Goal: Task Accomplishment & Management: Manage account settings

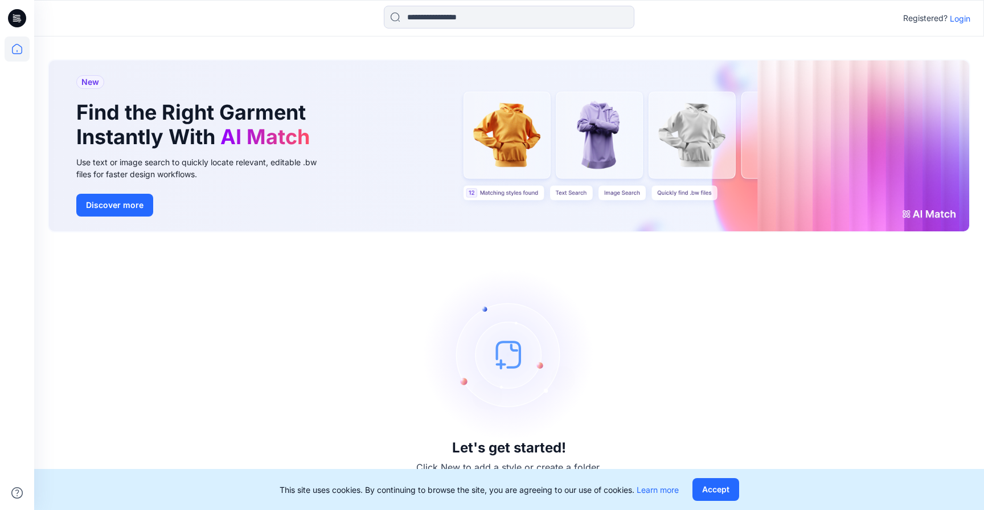
click at [957, 17] on p "Login" at bounding box center [960, 19] width 21 height 12
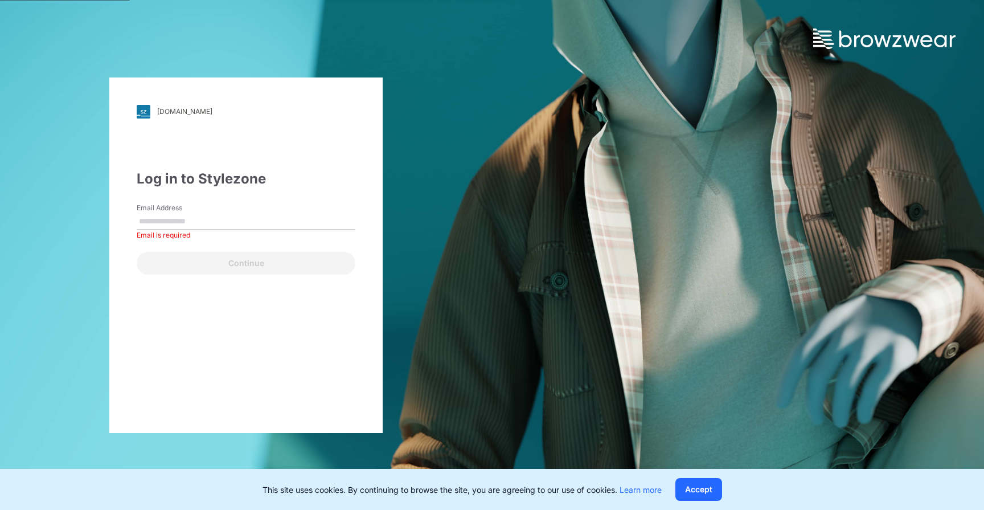
type input "**********"
click at [137, 252] on button "Continue" at bounding box center [246, 263] width 219 height 23
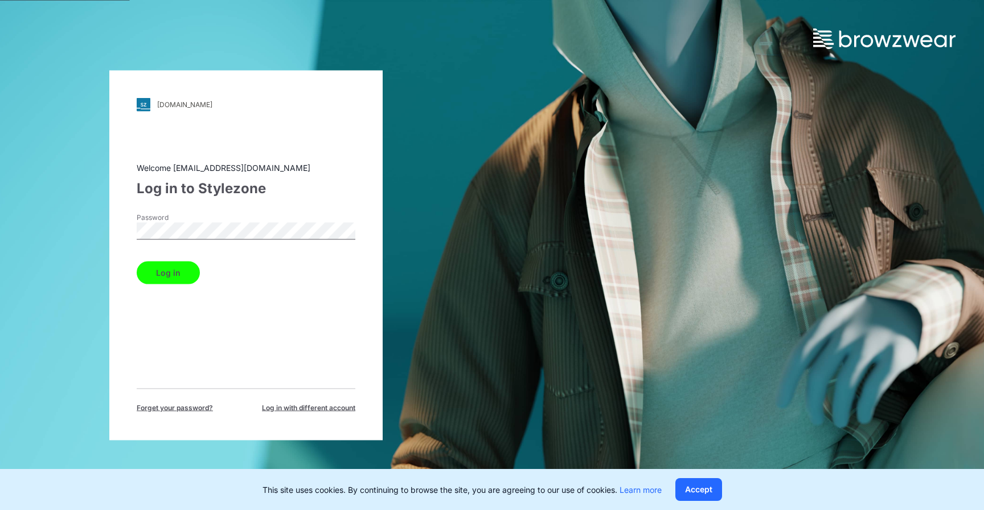
click at [137, 261] on button "Log in" at bounding box center [168, 272] width 63 height 23
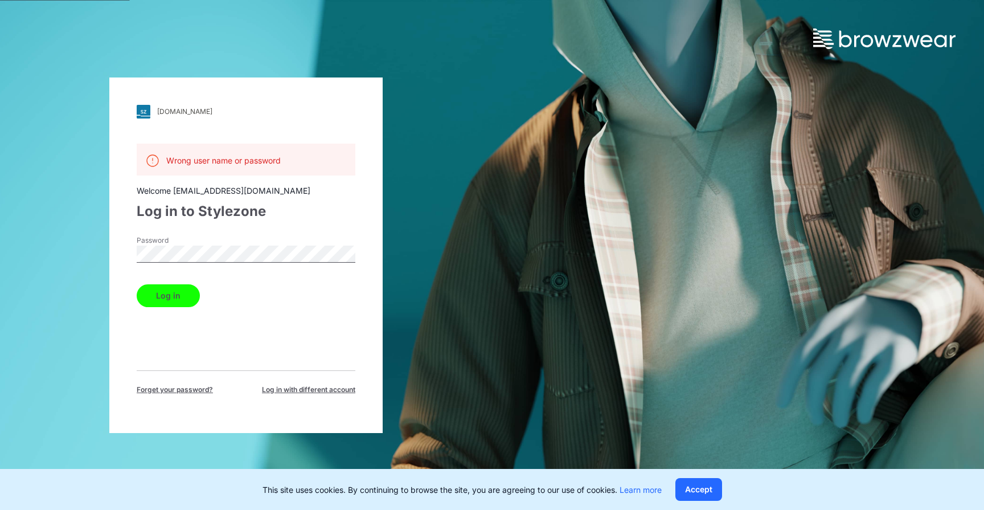
click at [181, 387] on span "Forget your password?" at bounding box center [175, 389] width 76 height 10
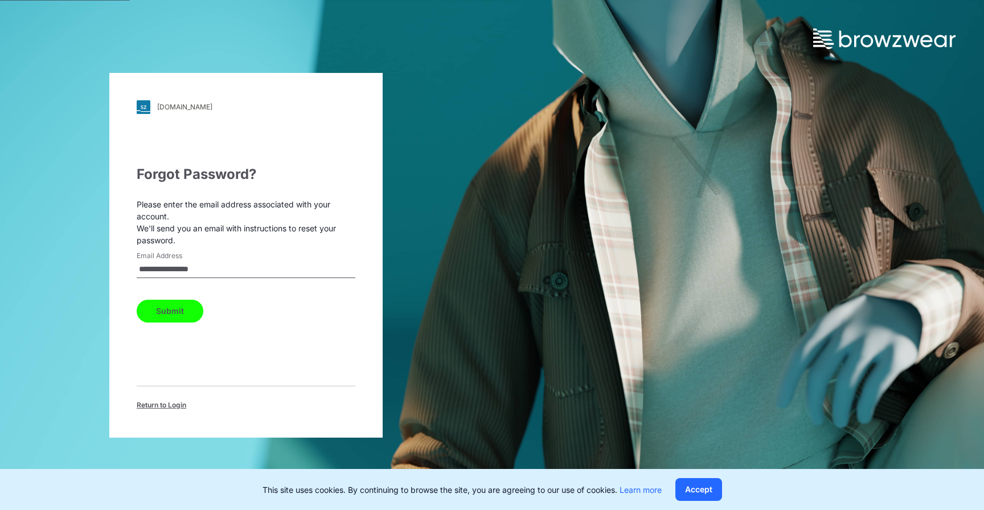
click at [178, 307] on button "Submit" at bounding box center [170, 311] width 67 height 23
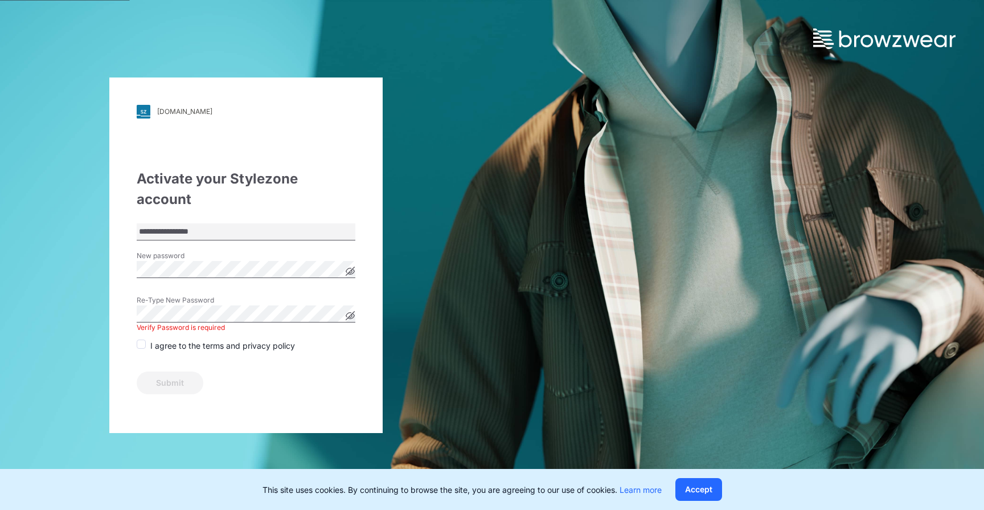
click at [207, 256] on div "New password" at bounding box center [246, 268] width 219 height 34
click at [145, 339] on span at bounding box center [141, 343] width 9 height 9
click at [161, 371] on button "Submit" at bounding box center [170, 382] width 67 height 23
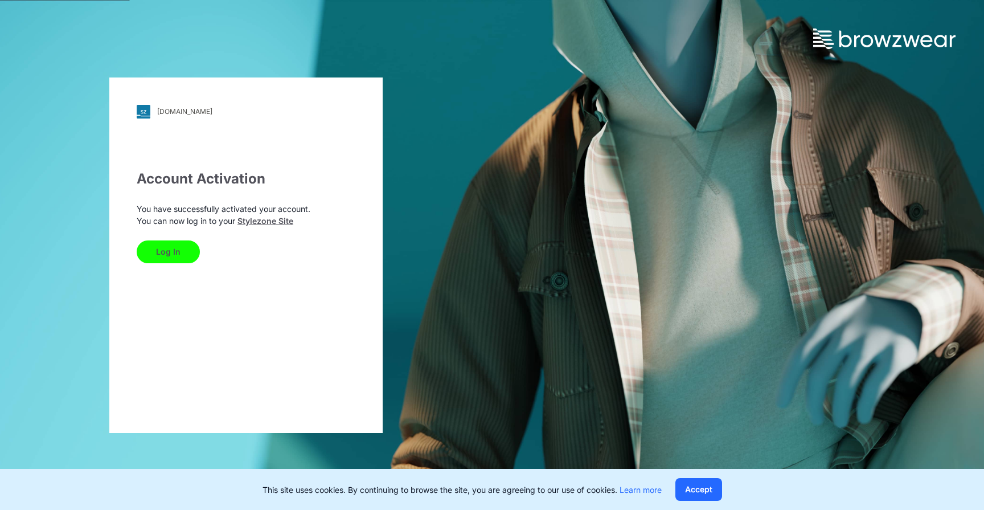
click at [156, 249] on button "Log In" at bounding box center [168, 251] width 63 height 23
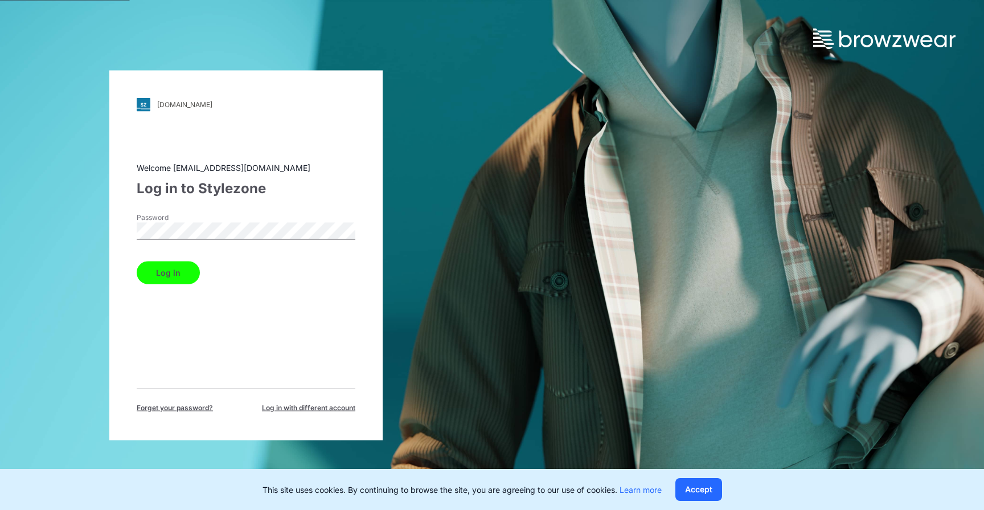
click at [177, 271] on button "Log in" at bounding box center [168, 272] width 63 height 23
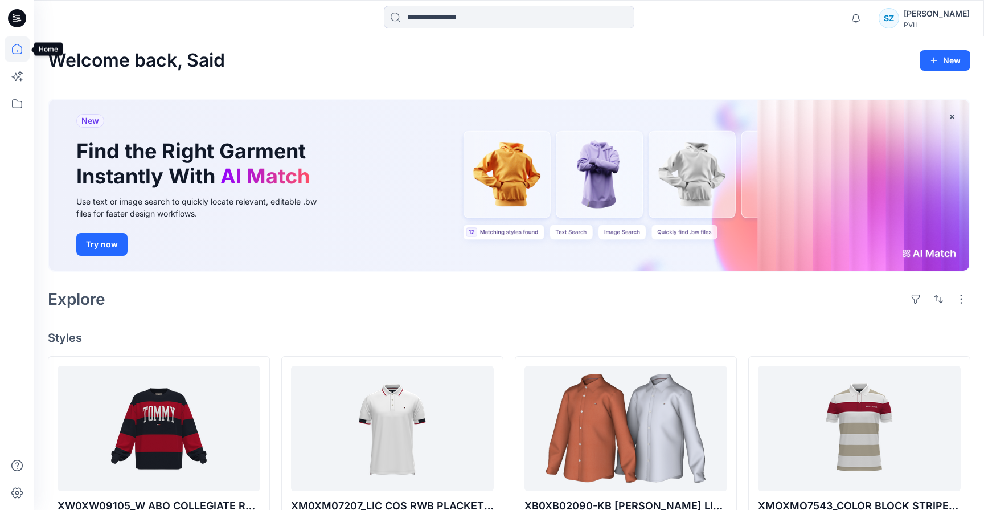
click at [14, 55] on icon at bounding box center [17, 48] width 25 height 25
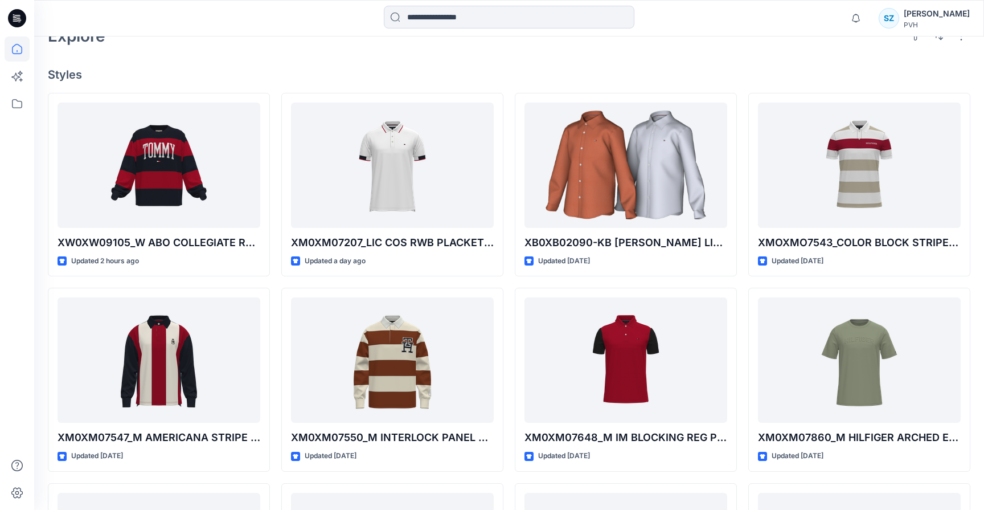
scroll to position [283, 0]
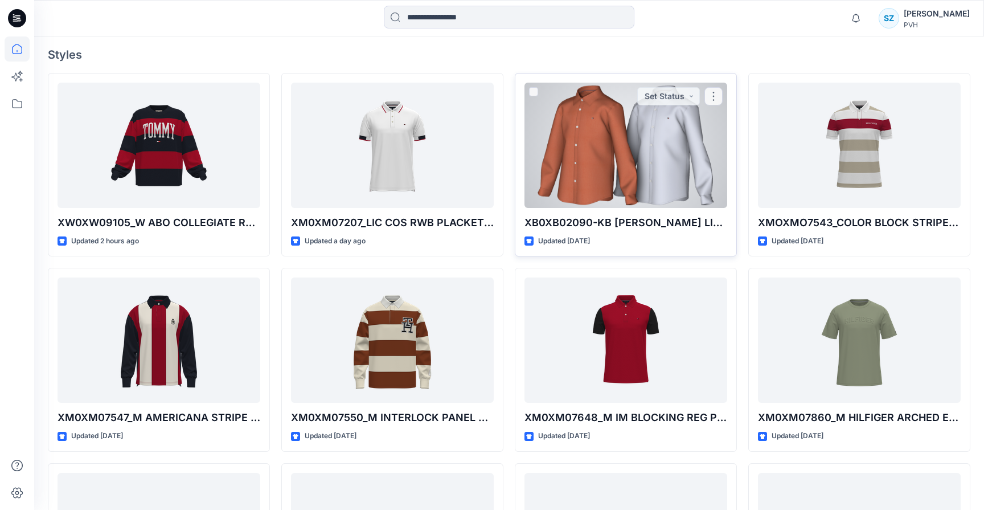
click at [649, 136] on div at bounding box center [626, 145] width 203 height 125
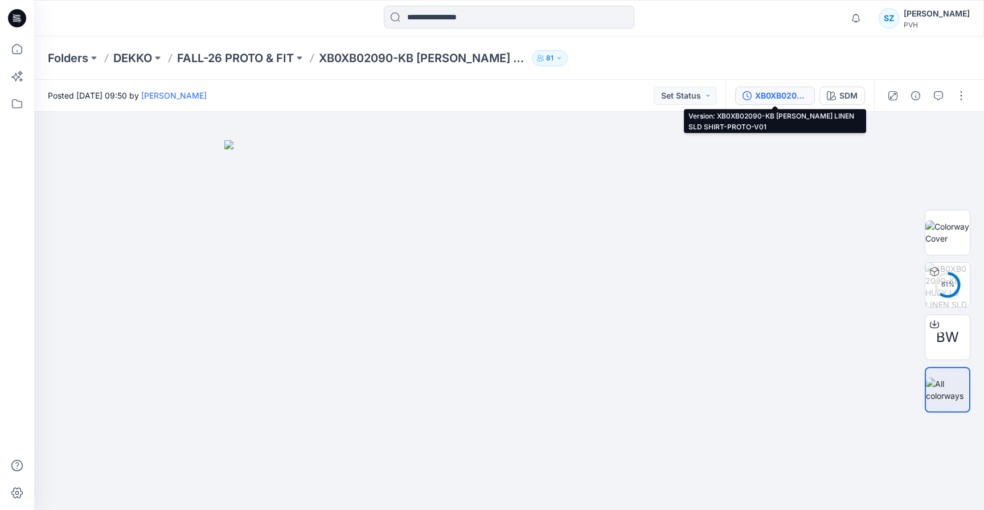
click at [769, 103] on button "XB0XB02090-KB HUEY LS LINEN SLD SHIRT-PROTO-V01" at bounding box center [775, 96] width 80 height 18
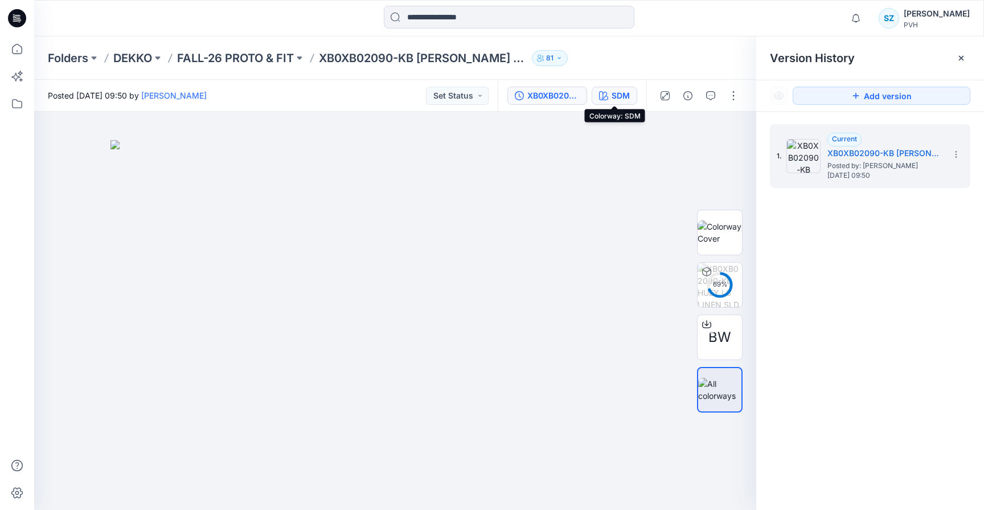
click at [622, 101] on div "SDM" at bounding box center [621, 95] width 18 height 13
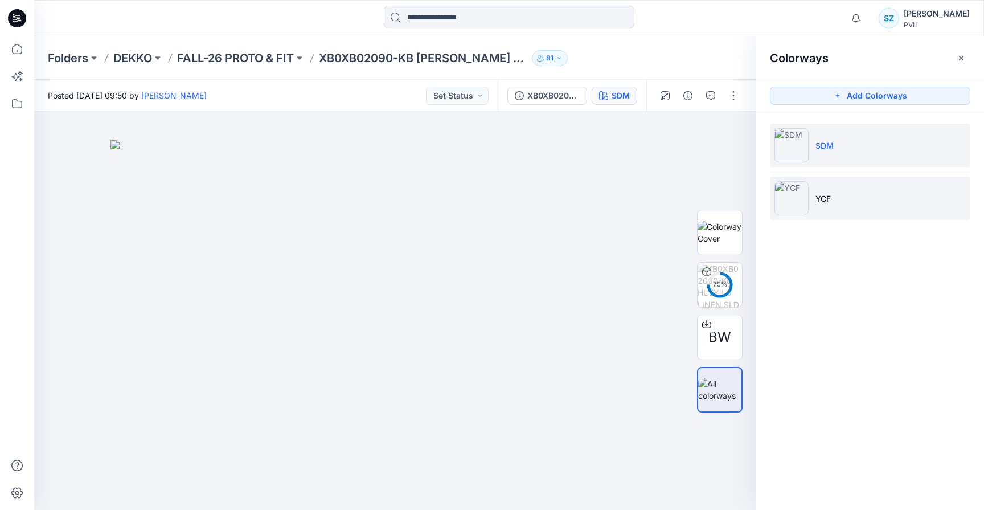
click at [840, 178] on li "YCF" at bounding box center [870, 198] width 201 height 43
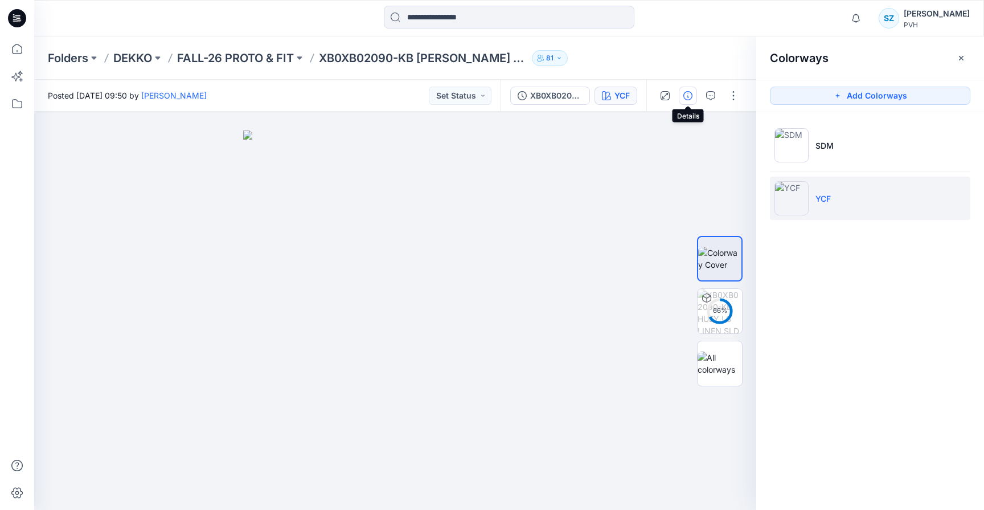
click at [692, 95] on icon "button" at bounding box center [688, 95] width 9 height 9
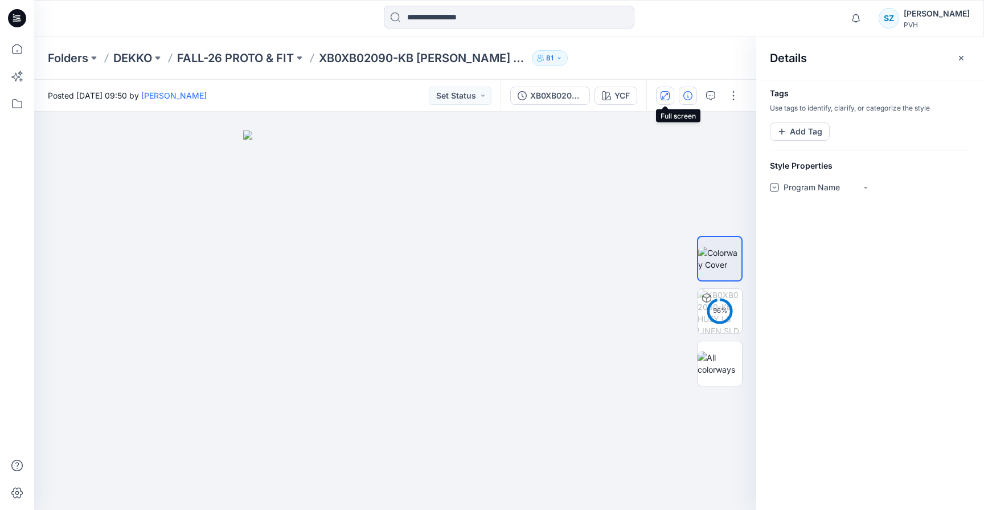
click at [670, 96] on button "button" at bounding box center [665, 96] width 18 height 18
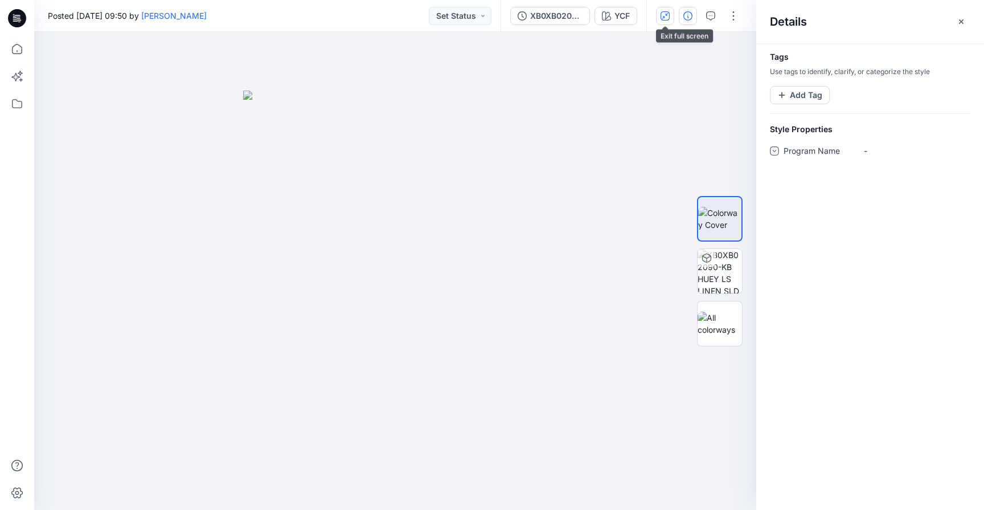
click at [672, 23] on button "button" at bounding box center [665, 16] width 18 height 18
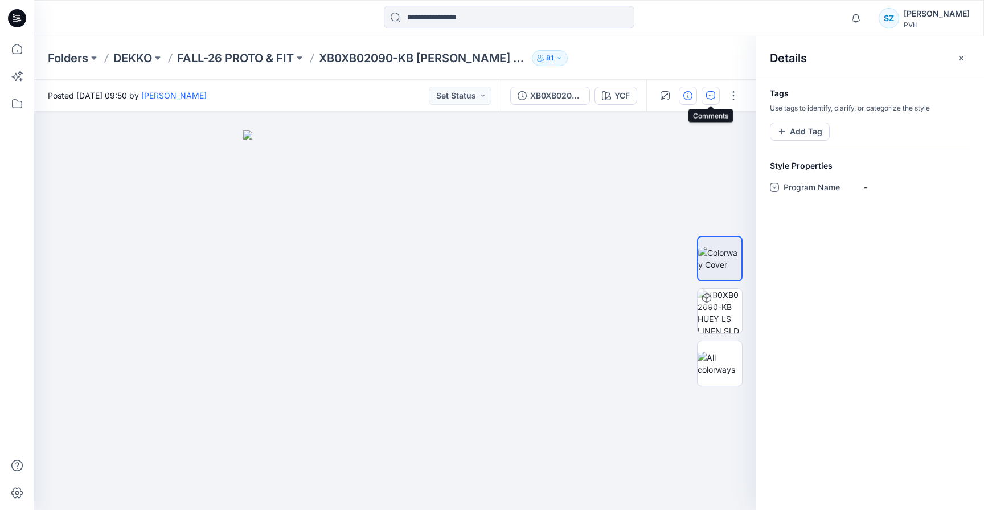
click at [710, 92] on icon "button" at bounding box center [710, 95] width 9 height 9
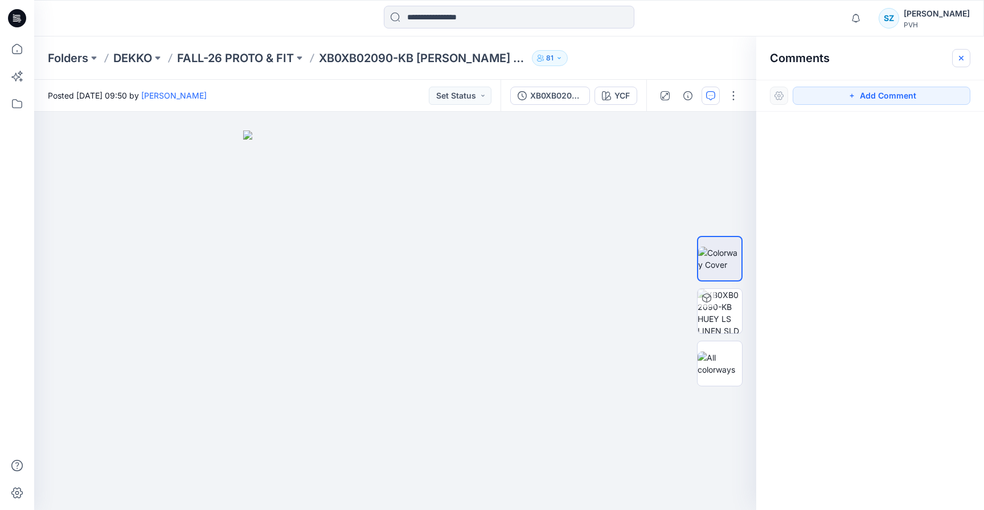
click at [964, 59] on icon "button" at bounding box center [961, 58] width 9 height 9
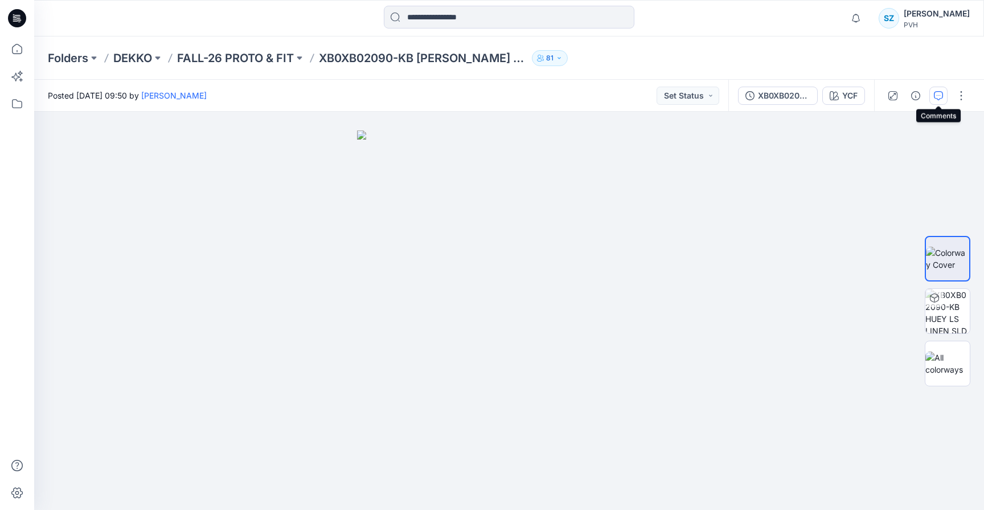
click at [935, 101] on button "button" at bounding box center [939, 96] width 18 height 18
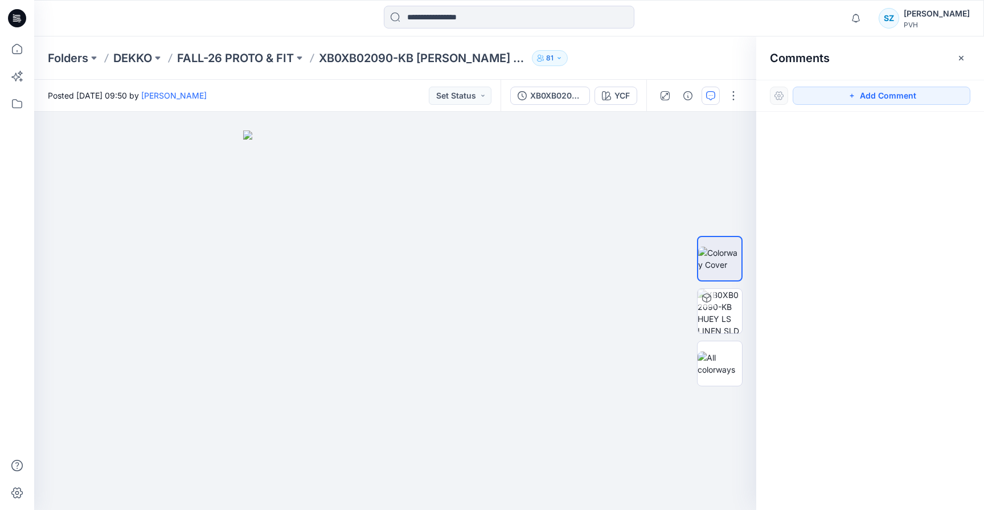
click at [961, 56] on icon "button" at bounding box center [961, 58] width 9 height 9
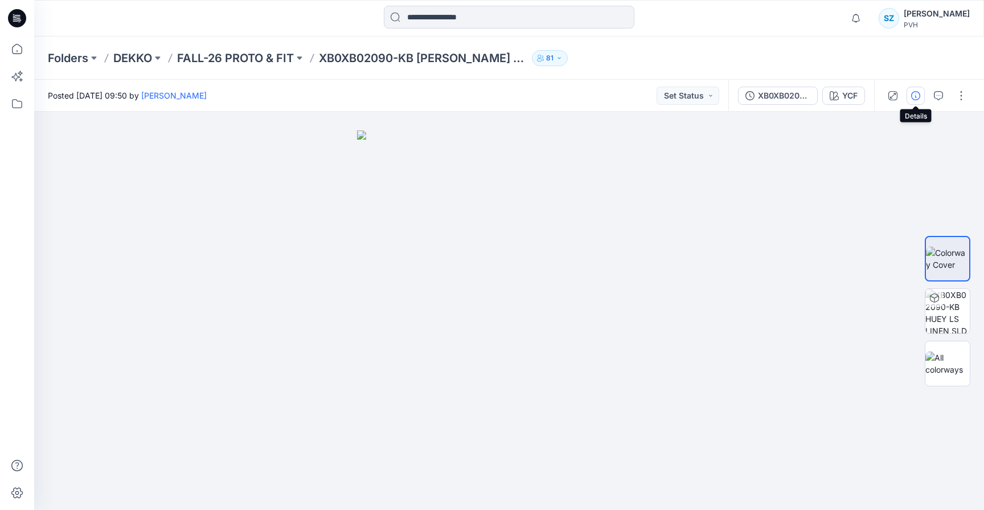
click at [918, 93] on icon "button" at bounding box center [915, 95] width 9 height 9
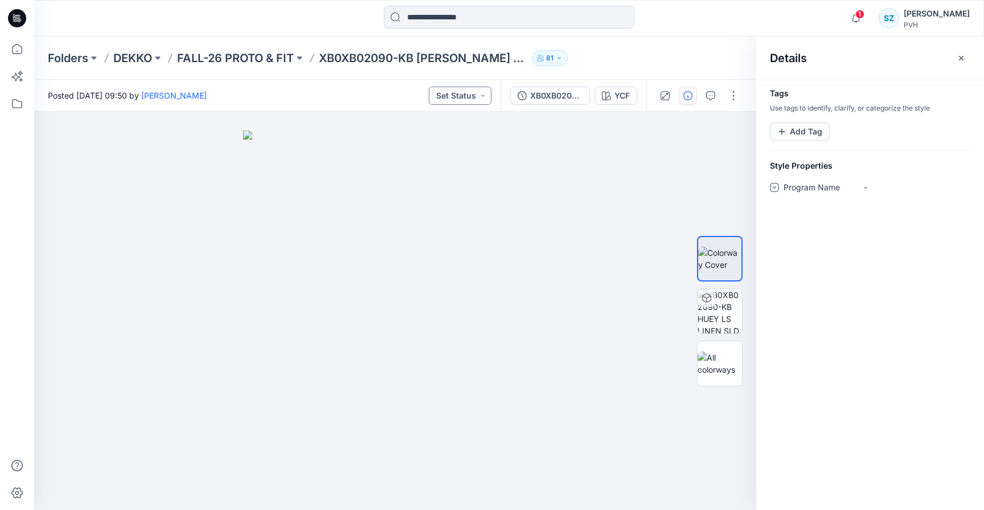
click at [459, 93] on button "Set Status" at bounding box center [460, 96] width 63 height 18
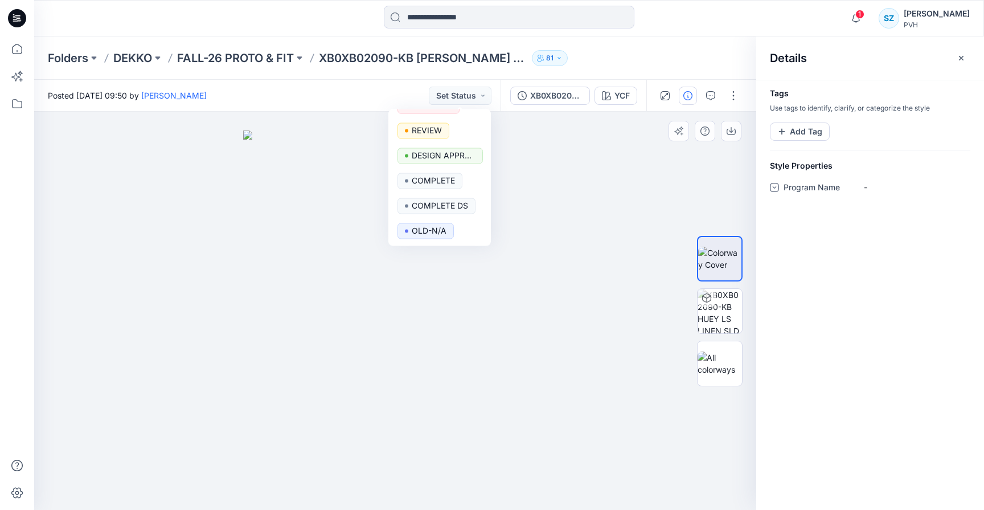
drag, startPoint x: 607, startPoint y: 234, endPoint x: 624, endPoint y: 234, distance: 16.5
click at [607, 234] on div at bounding box center [395, 311] width 722 height 398
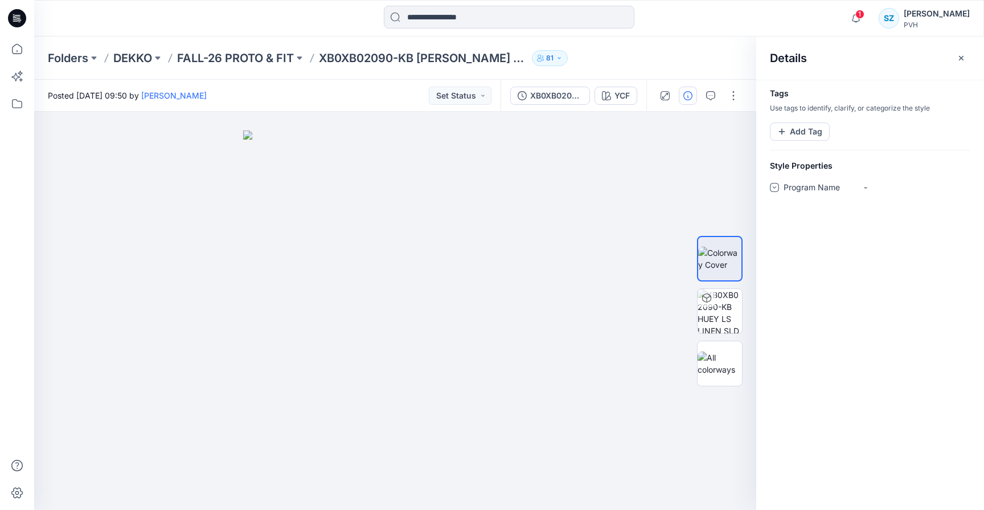
click at [775, 190] on icon at bounding box center [774, 187] width 9 height 9
click at [775, 187] on icon at bounding box center [774, 187] width 9 height 9
click at [808, 132] on button "Add Tag" at bounding box center [800, 131] width 60 height 18
click at [862, 121] on div "Tags Use tags to identify, clarify, or categorize the style Add Tag" at bounding box center [870, 124] width 228 height 71
click at [668, 97] on icon "button" at bounding box center [665, 95] width 9 height 9
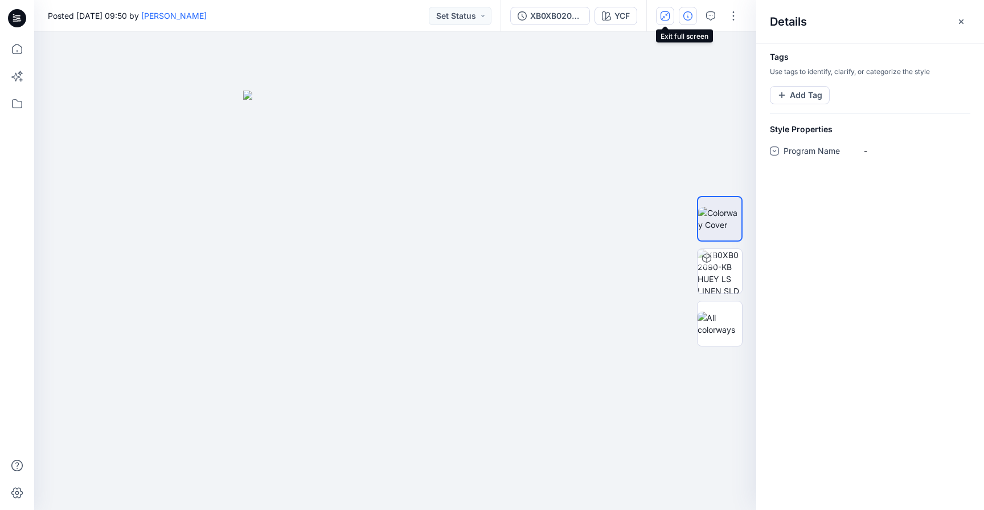
click at [667, 12] on icon "button" at bounding box center [665, 15] width 9 height 9
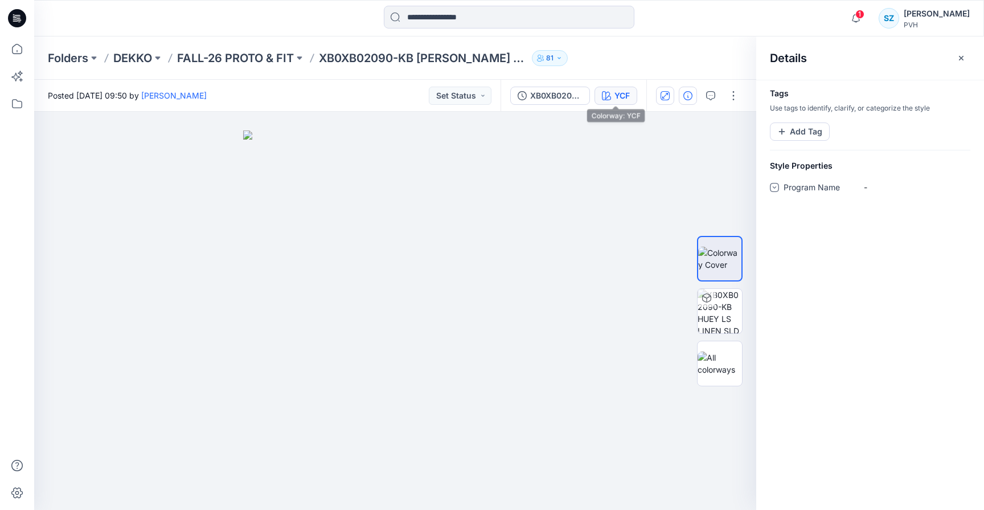
click at [626, 92] on div "YCF" at bounding box center [622, 95] width 15 height 13
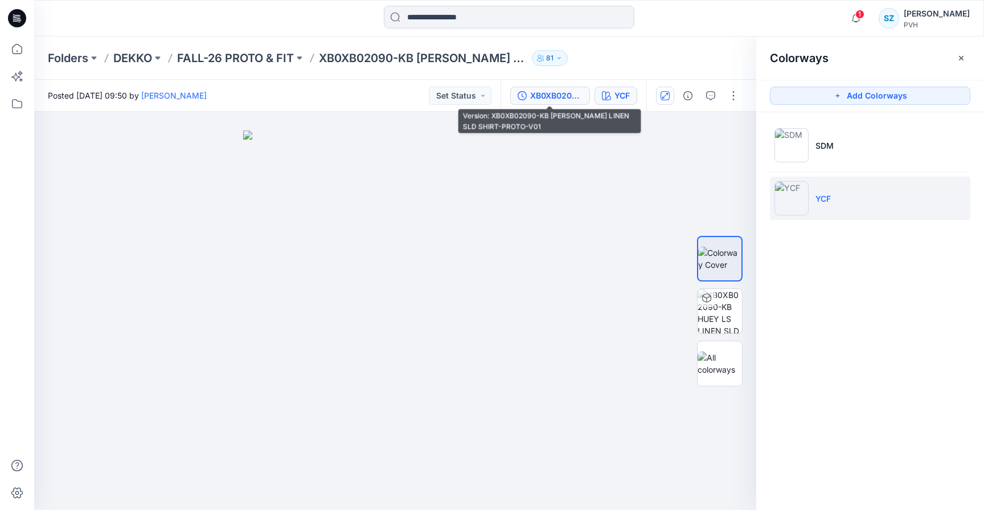
click at [545, 98] on div "XB0XB02090-KB HUEY LS LINEN SLD SHIRT-PROTO-V01" at bounding box center [556, 95] width 52 height 13
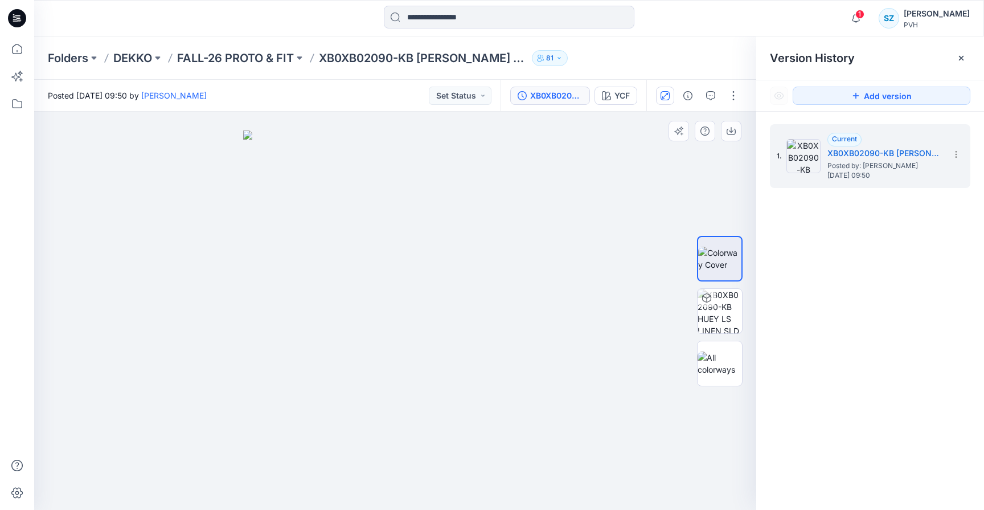
drag, startPoint x: 501, startPoint y: 308, endPoint x: 451, endPoint y: 300, distance: 51.3
click at [394, 305] on img at bounding box center [395, 319] width 305 height 379
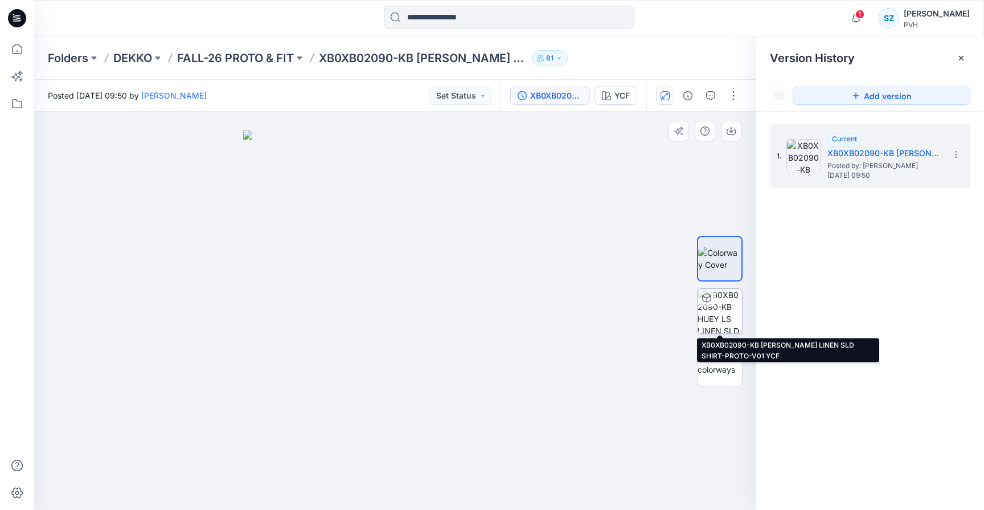
click at [713, 310] on img at bounding box center [720, 311] width 44 height 44
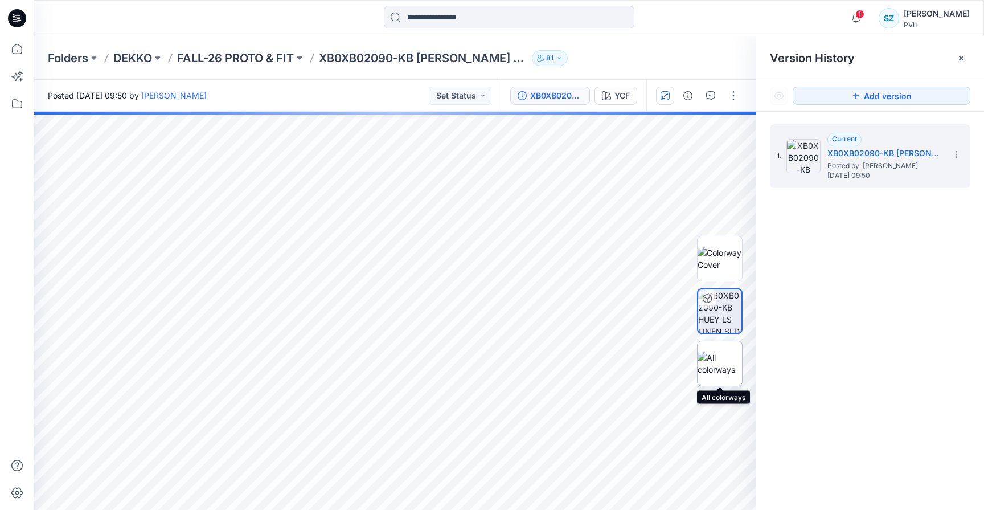
click at [721, 355] on img at bounding box center [720, 363] width 44 height 24
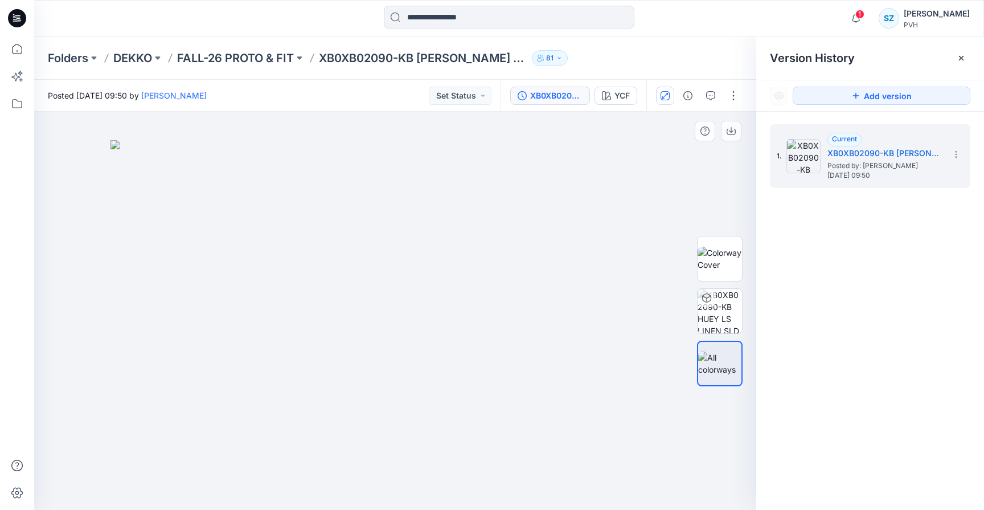
drag, startPoint x: 551, startPoint y: 292, endPoint x: 627, endPoint y: 296, distance: 75.9
click at [623, 298] on img at bounding box center [396, 325] width 570 height 370
drag, startPoint x: 727, startPoint y: 257, endPoint x: 688, endPoint y: 247, distance: 40.5
click at [727, 256] on img at bounding box center [720, 259] width 44 height 24
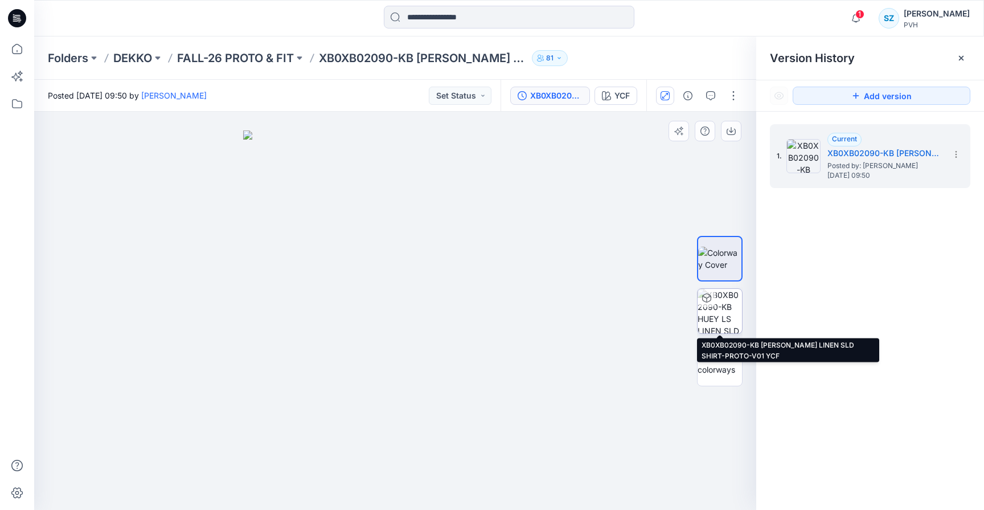
click at [726, 304] on img at bounding box center [720, 311] width 44 height 44
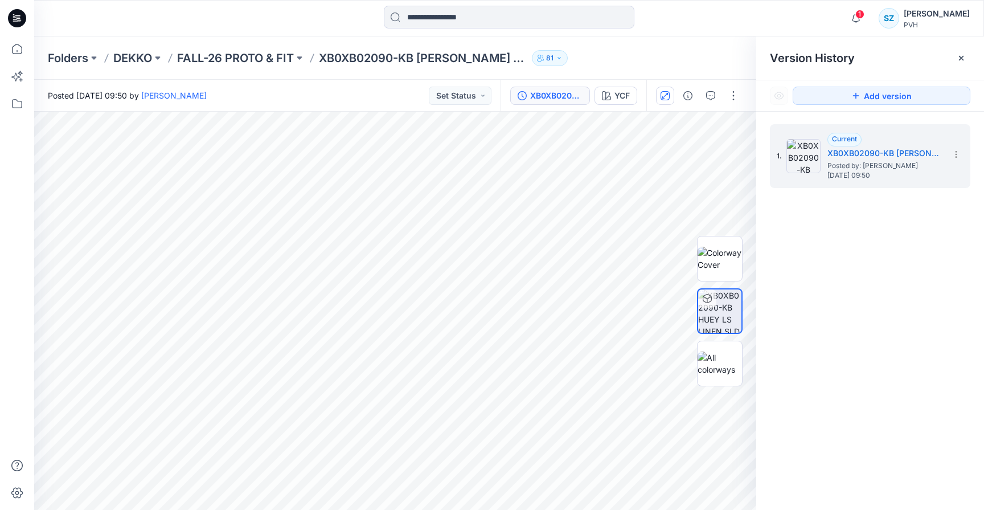
click at [690, 399] on div "YCF All Materials By Piece Select All artwork THG07321_Embroidery_16x10mm_600_C…" at bounding box center [395, 311] width 722 height 398
click at [886, 485] on div "YCF All Materials By Piece Select All artwork THG07321_Embroidery_16x10mm_600_C…" at bounding box center [509, 311] width 950 height 398
click at [958, 56] on icon at bounding box center [961, 58] width 9 height 9
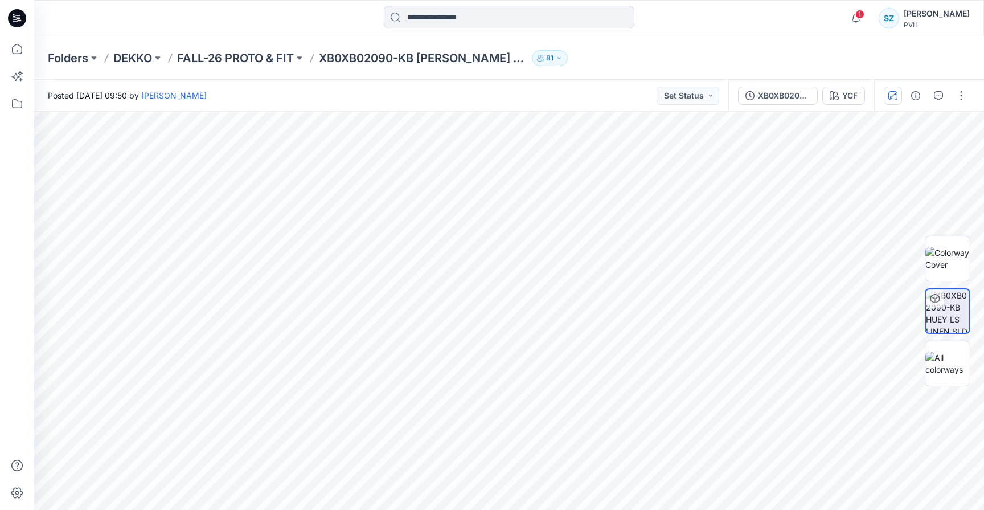
click at [558, 52] on button "81" at bounding box center [550, 58] width 36 height 16
click at [726, 57] on div "Folders DEKKO FALL-26 PROTO & FIT XB0XB02090-KB HUEY LS LINEN SLD SHIRT-PROTO-V…" at bounding box center [465, 58] width 834 height 16
click at [28, 46] on icon at bounding box center [17, 48] width 25 height 25
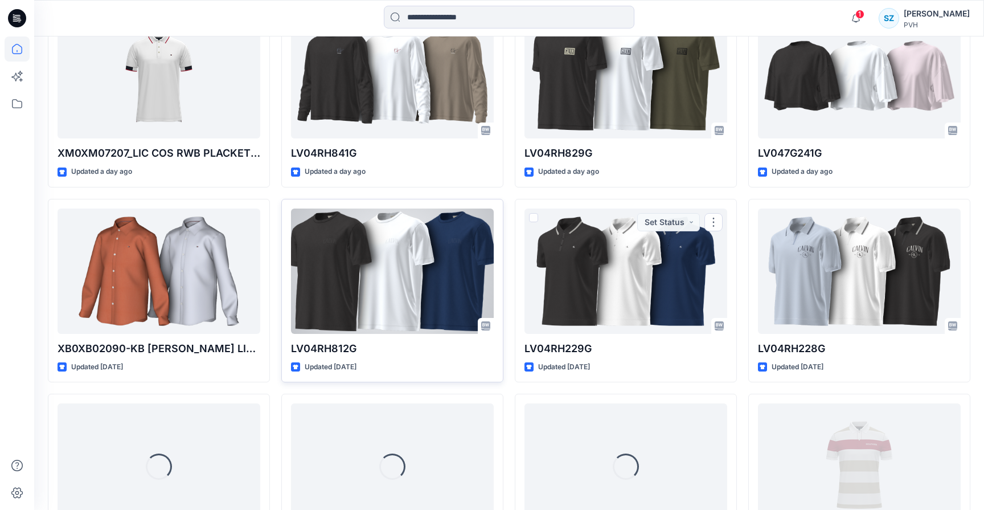
scroll to position [549, 0]
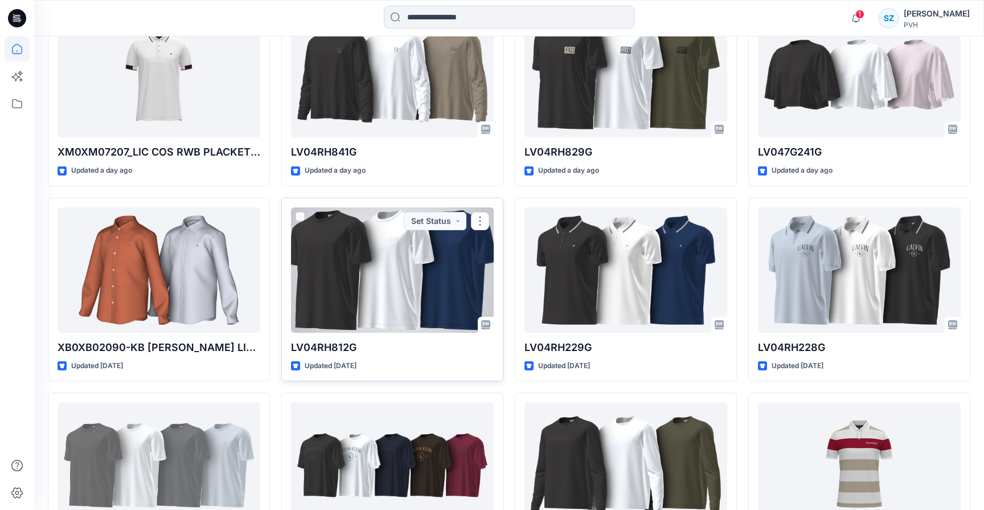
click at [431, 284] on div at bounding box center [392, 269] width 203 height 125
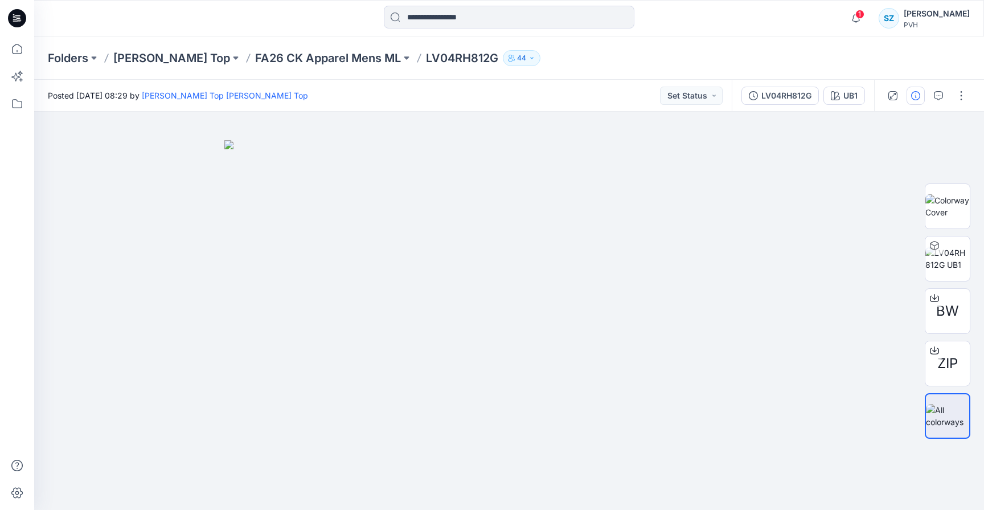
click at [914, 95] on icon "button" at bounding box center [915, 95] width 9 height 9
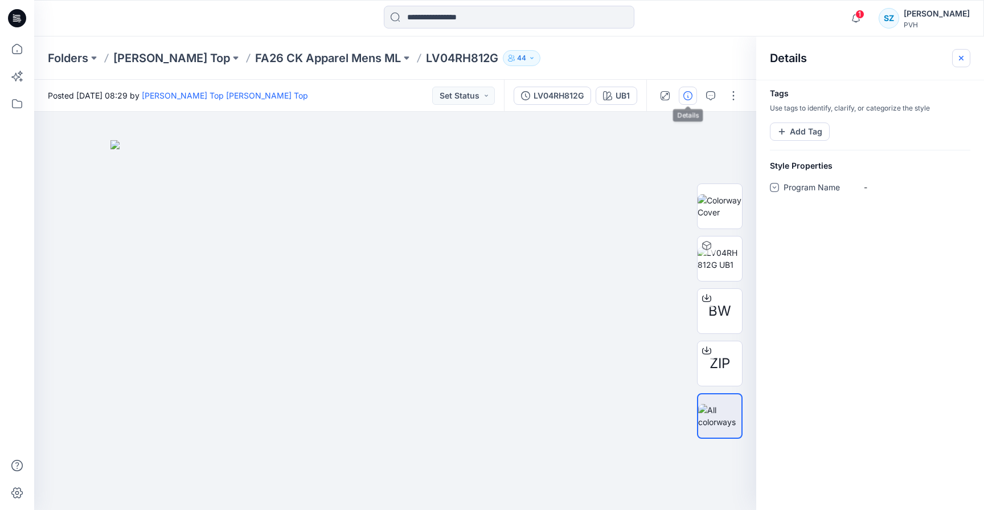
click at [963, 56] on icon "button" at bounding box center [961, 58] width 4 height 4
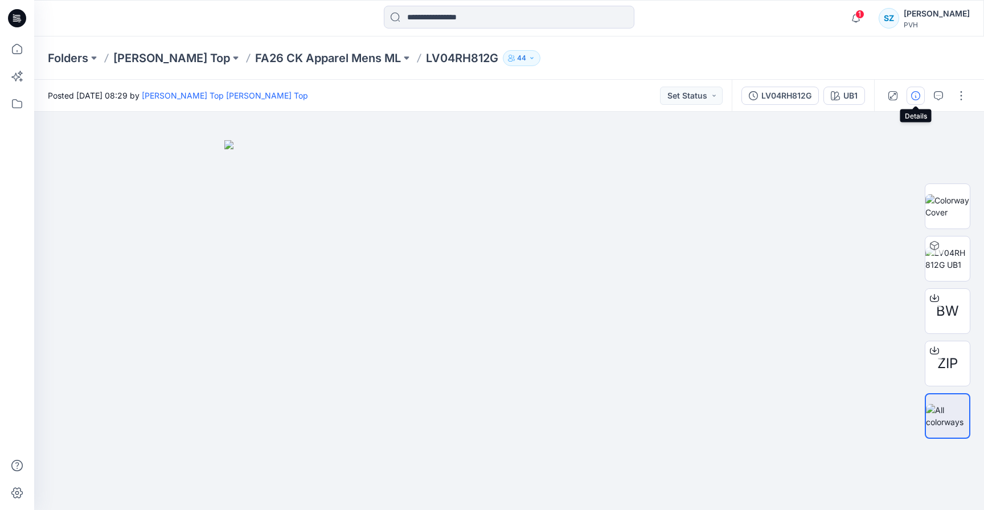
click at [917, 96] on icon "button" at bounding box center [915, 95] width 9 height 9
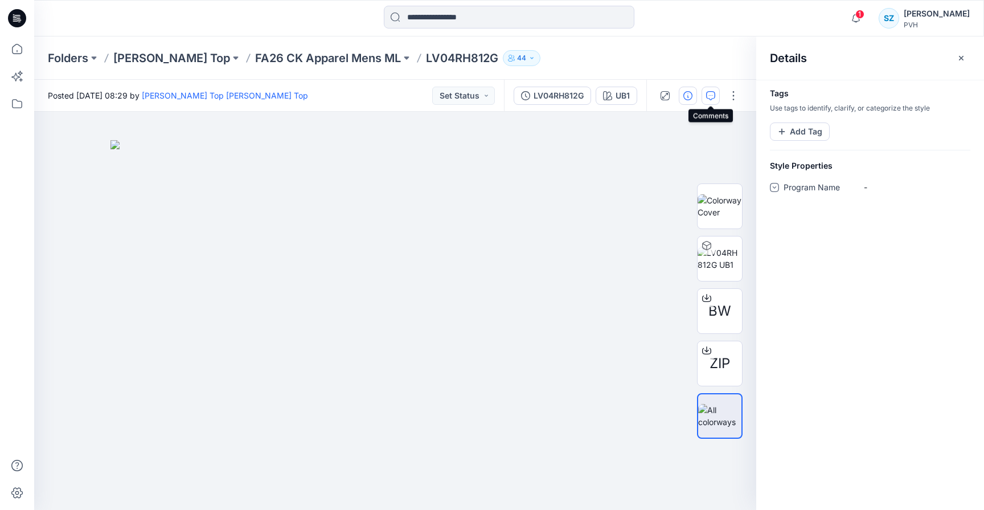
click at [715, 100] on button "button" at bounding box center [711, 96] width 18 height 18
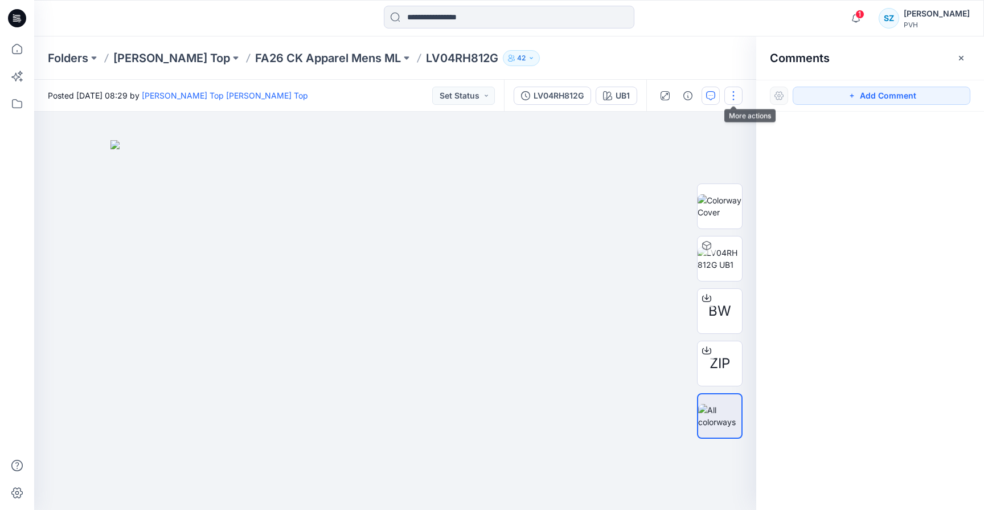
click at [734, 100] on button "button" at bounding box center [734, 96] width 18 height 18
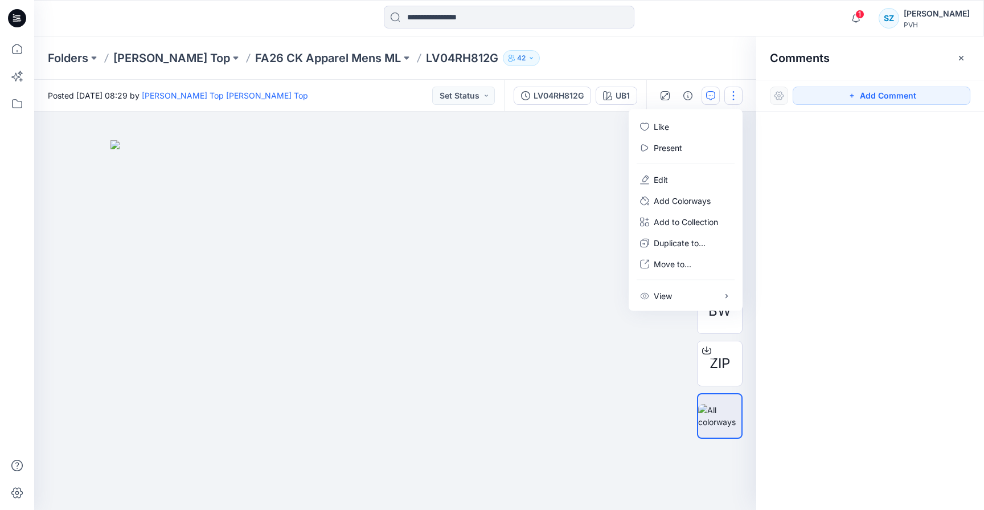
click at [736, 95] on button "button" at bounding box center [734, 96] width 18 height 18
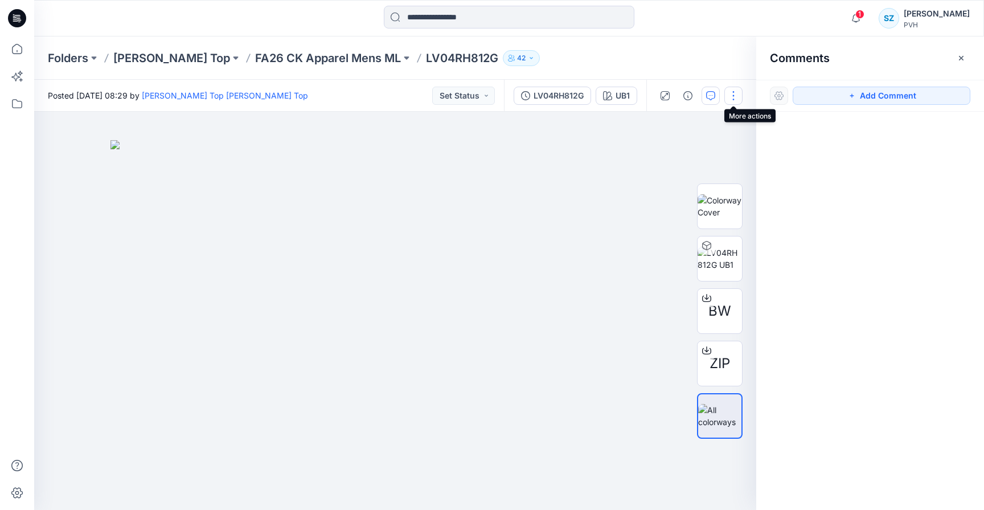
click at [736, 95] on button "button" at bounding box center [734, 96] width 18 height 18
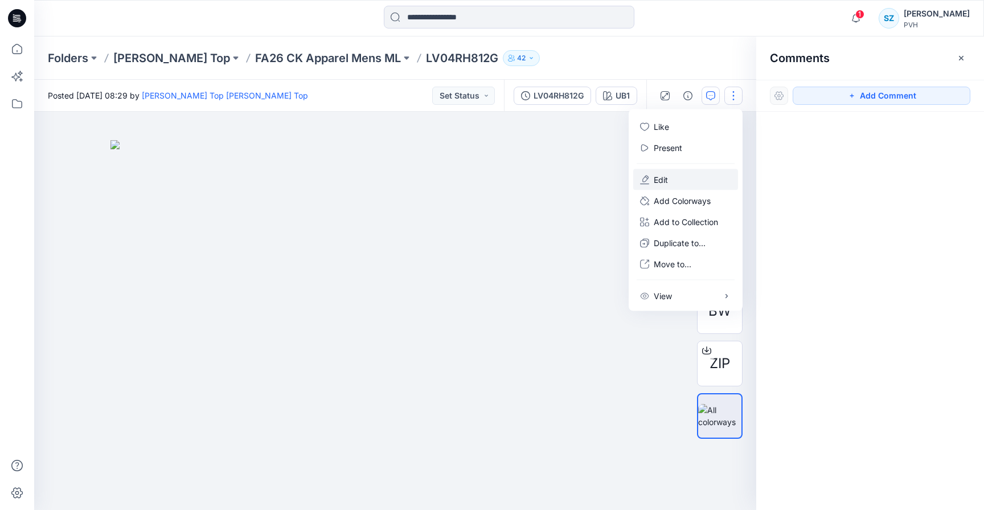
click at [682, 173] on button "Edit" at bounding box center [685, 179] width 105 height 21
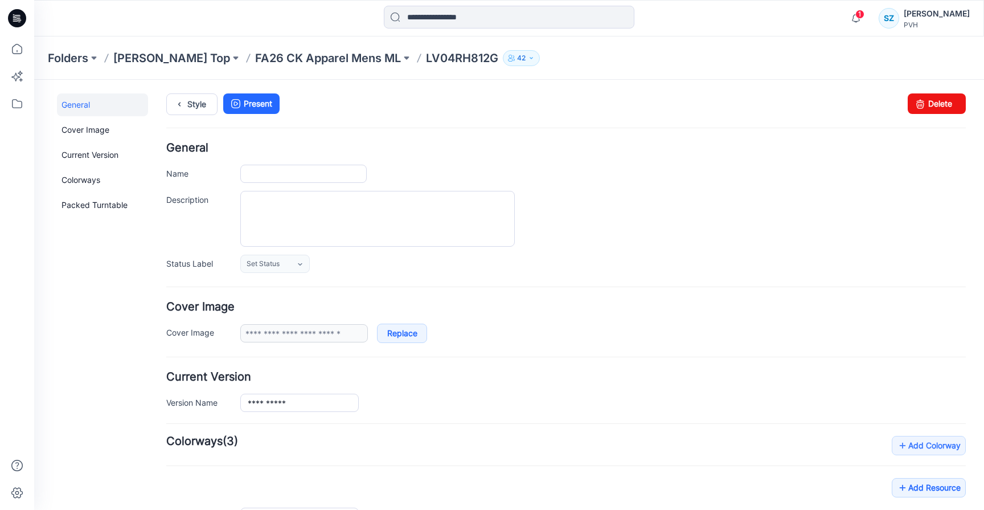
type input "**********"
type input "***"
type input "**********"
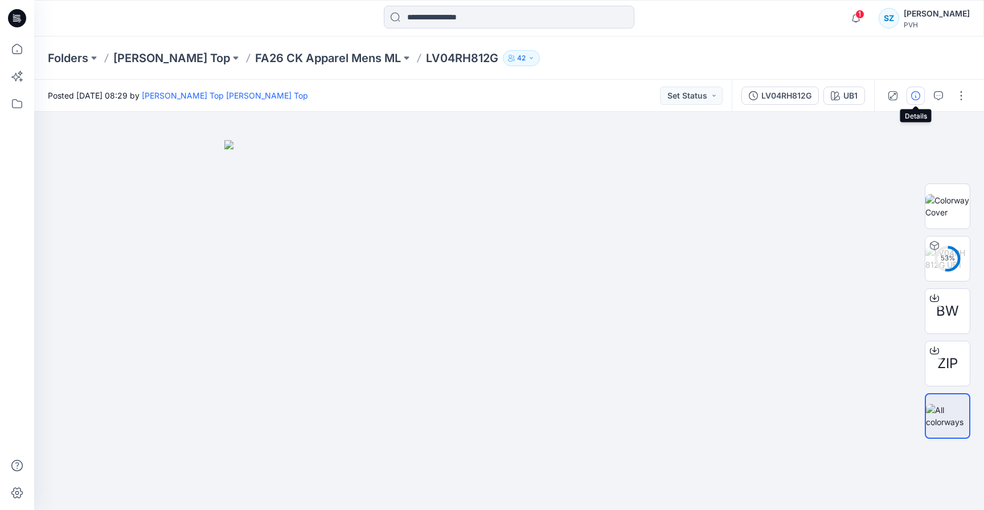
click at [920, 99] on icon "button" at bounding box center [915, 95] width 9 height 9
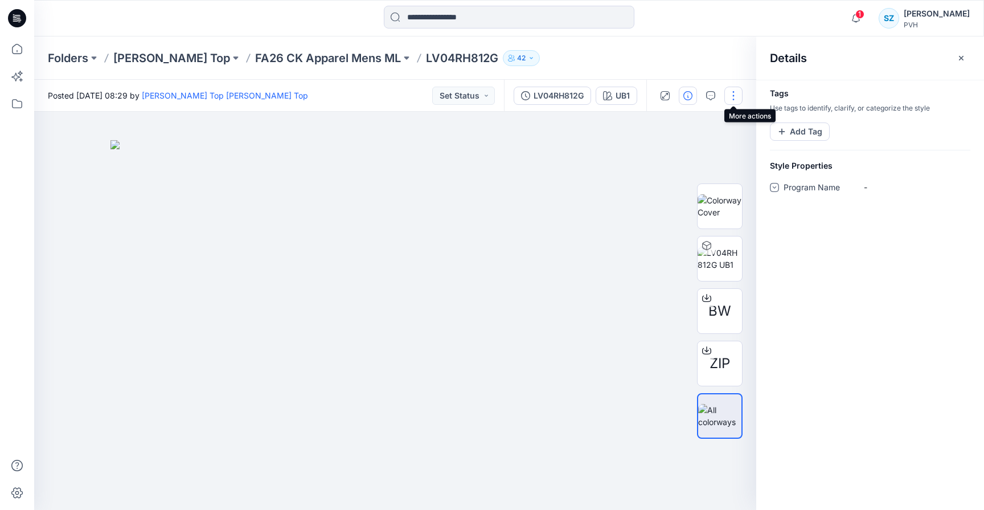
click at [738, 96] on button "button" at bounding box center [734, 96] width 18 height 18
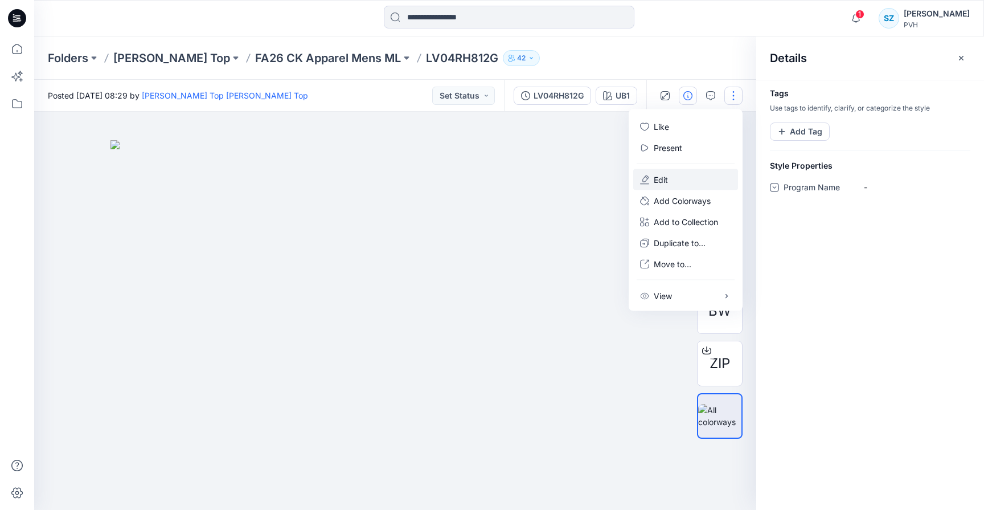
click at [675, 177] on button "Edit" at bounding box center [685, 179] width 105 height 21
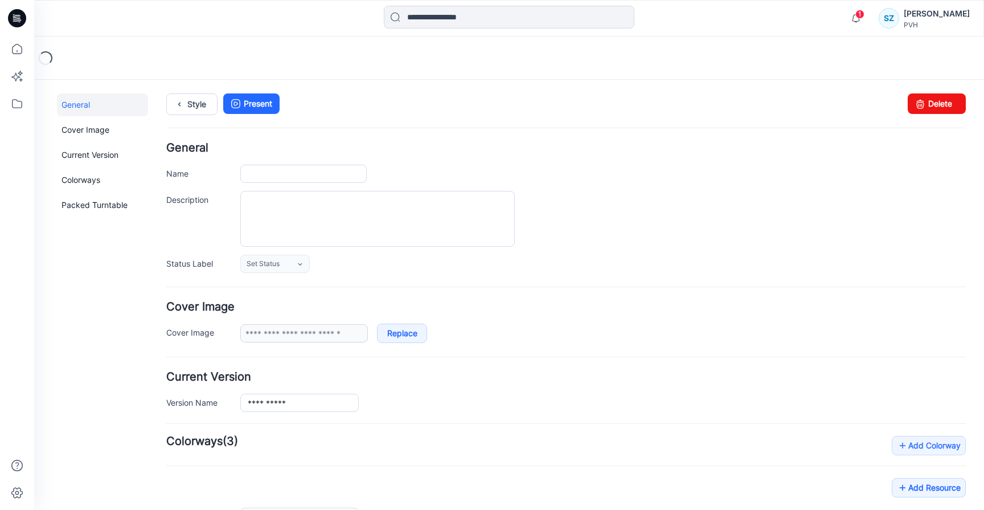
type input "**********"
type input "***"
type input "**********"
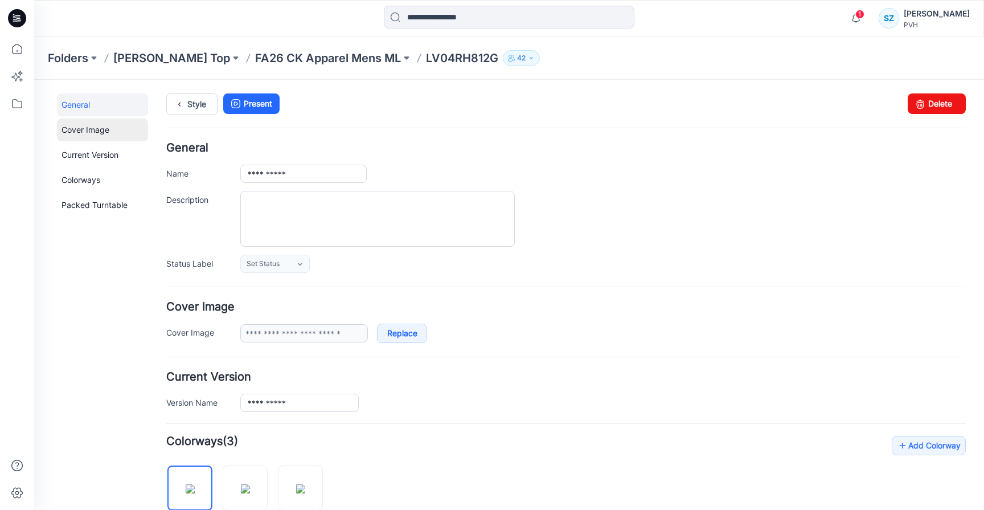
click at [107, 134] on link "Cover Image" at bounding box center [102, 129] width 91 height 23
click at [102, 157] on link "Current Version" at bounding box center [102, 155] width 91 height 23
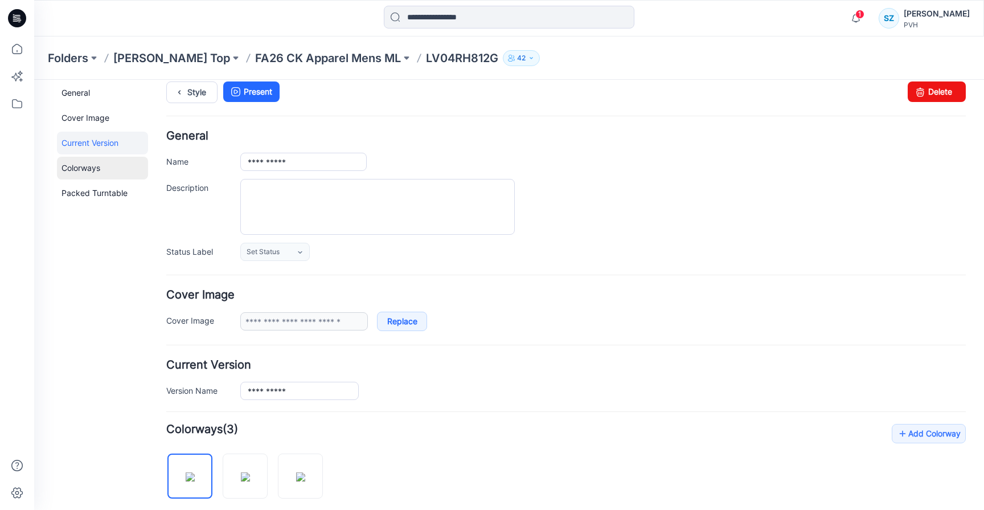
click at [73, 177] on link "Colorways" at bounding box center [102, 168] width 91 height 23
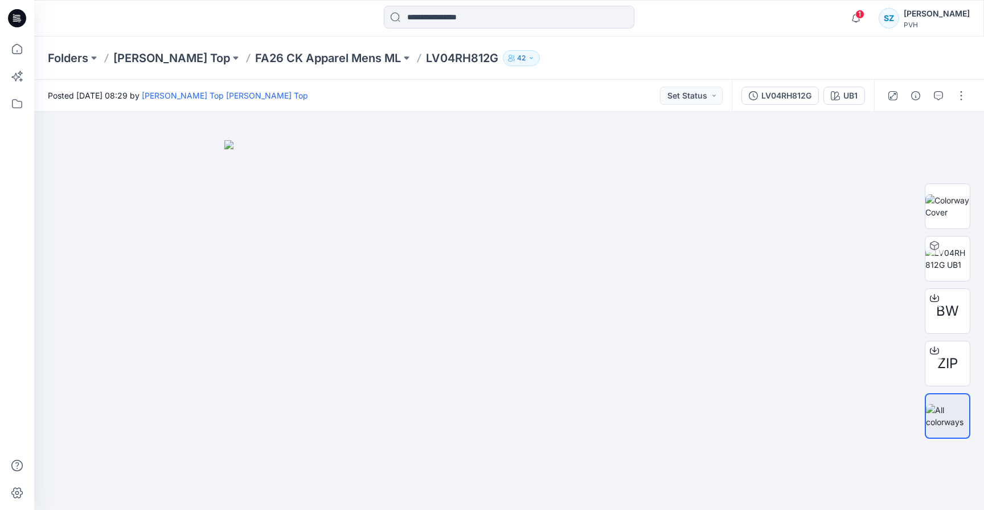
click at [604, 57] on div "Folders [PERSON_NAME] Top FA26 CK Apparel Mens ML LV04RH812G 42" at bounding box center [465, 58] width 834 height 16
